Goal: Find specific page/section: Find specific page/section

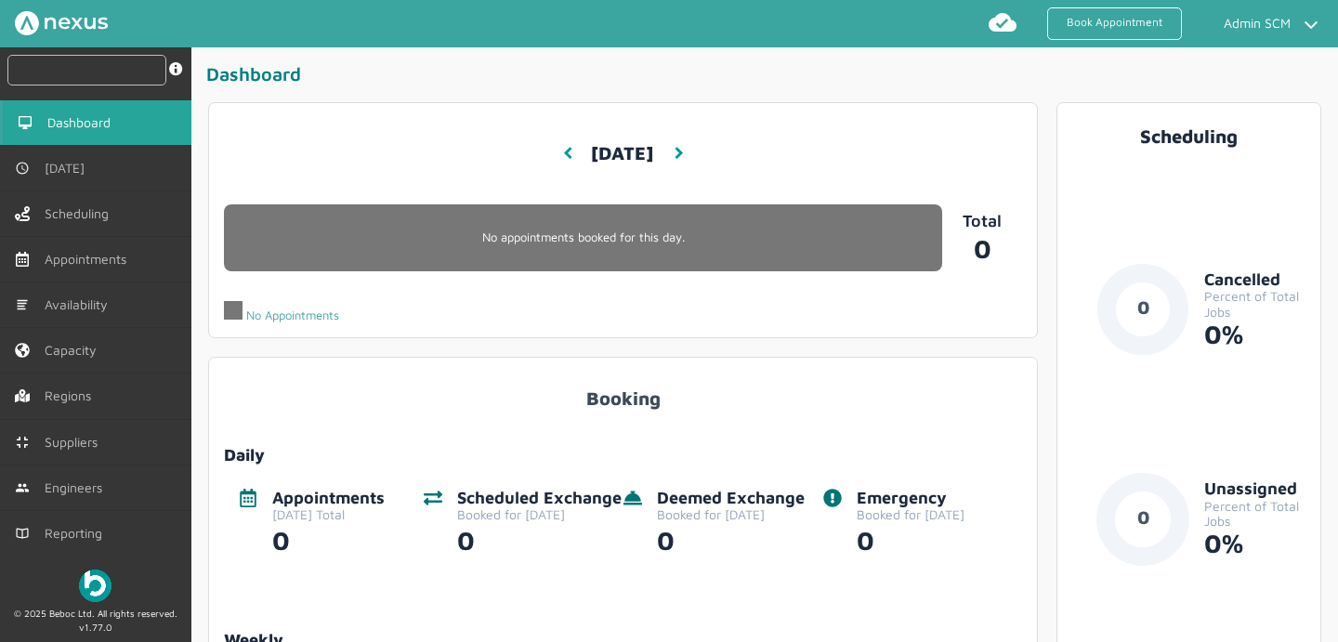
click at [90, 79] on input "text" at bounding box center [86, 70] width 159 height 31
paste input "RUE/114904"
type input "RUE/114904"
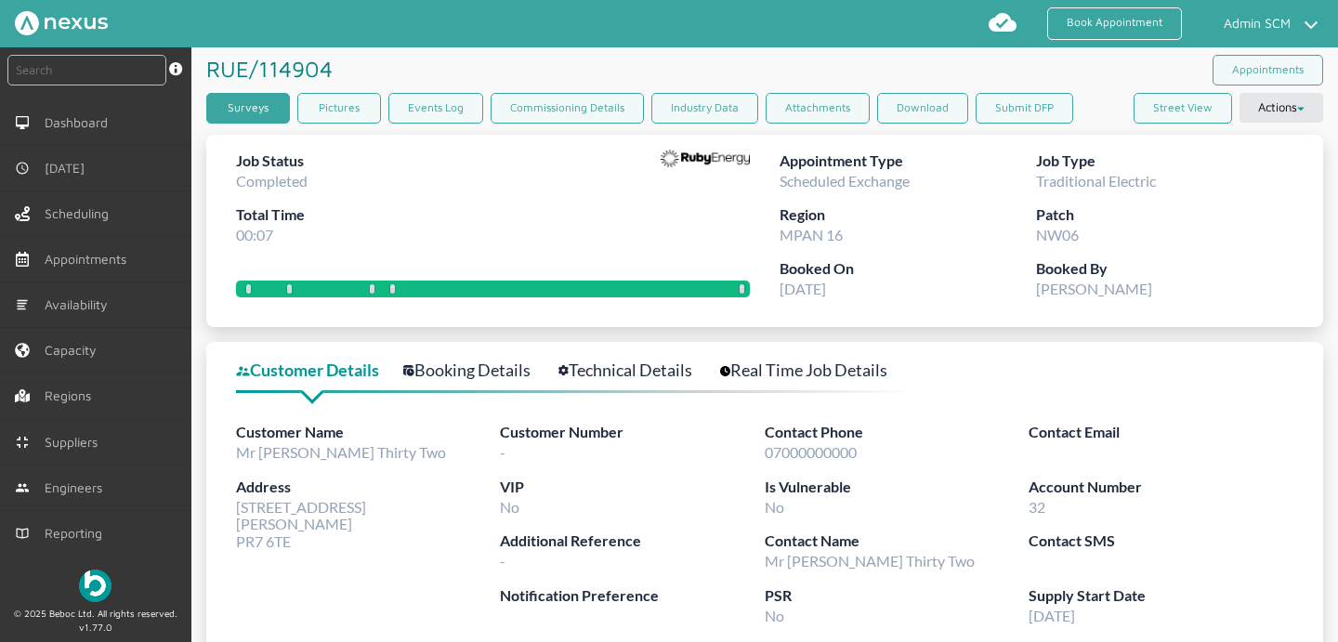
click at [229, 115] on link "Surveys" at bounding box center [248, 108] width 84 height 31
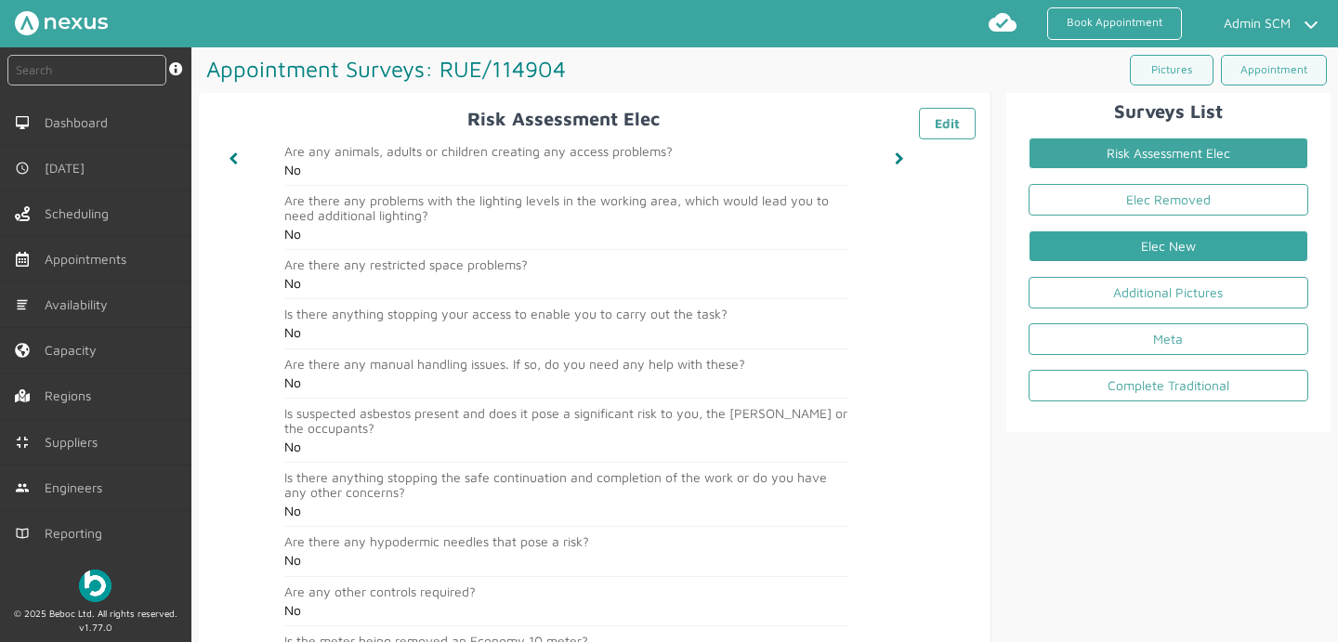
click at [1109, 241] on link "Elec New" at bounding box center [1169, 246] width 280 height 32
